Goal: Check status: Check status

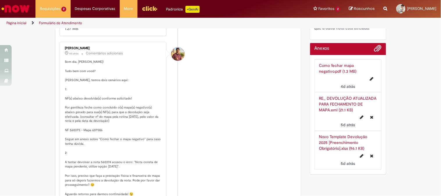
scroll to position [226, 0]
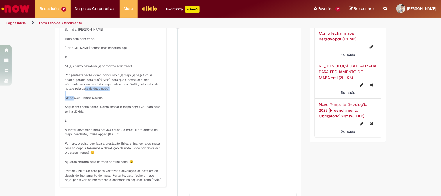
drag, startPoint x: 63, startPoint y: 97, endPoint x: 105, endPoint y: 100, distance: 41.9
click at [105, 100] on p "Bom dia, [PERSON_NAME]! Tudo bem com você? [PERSON_NAME], temos dois cenários a…" at bounding box center [113, 104] width 97 height 155
click at [106, 97] on p "Bom dia, [PERSON_NAME]! Tudo bem com você? [PERSON_NAME], temos dois cenários a…" at bounding box center [113, 104] width 97 height 155
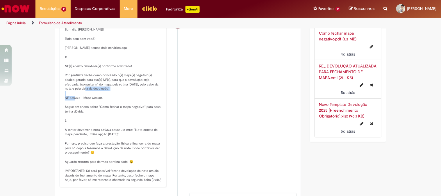
click at [94, 96] on p "Bom dia, [PERSON_NAME]! Tudo bem com você? [PERSON_NAME], temos dois cenários a…" at bounding box center [113, 104] width 97 height 155
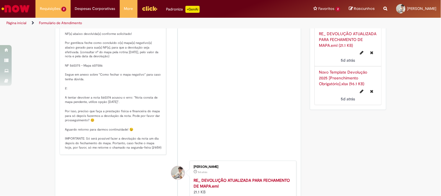
click at [103, 96] on p "Bom dia, [PERSON_NAME]! Tudo bem com você? [PERSON_NAME], temos dois cenários a…" at bounding box center [113, 72] width 97 height 155
click at [100, 84] on p "Bom dia, [PERSON_NAME]! Tudo bem com você? [PERSON_NAME], temos dois cenários a…" at bounding box center [113, 72] width 97 height 155
click at [94, 63] on p "Bom dia, [PERSON_NAME]! Tudo bem com você? [PERSON_NAME], temos dois cenários a…" at bounding box center [113, 72] width 97 height 155
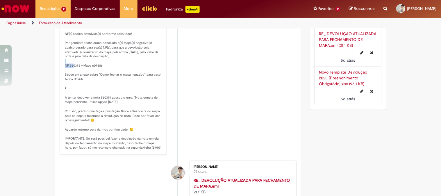
copy p "607586"
click at [73, 64] on p "Bom dia, [PERSON_NAME]! Tudo bem com você? [PERSON_NAME], temos dois cenários a…" at bounding box center [113, 72] width 97 height 155
copy p "560375"
